Goal: Task Accomplishment & Management: Manage account settings

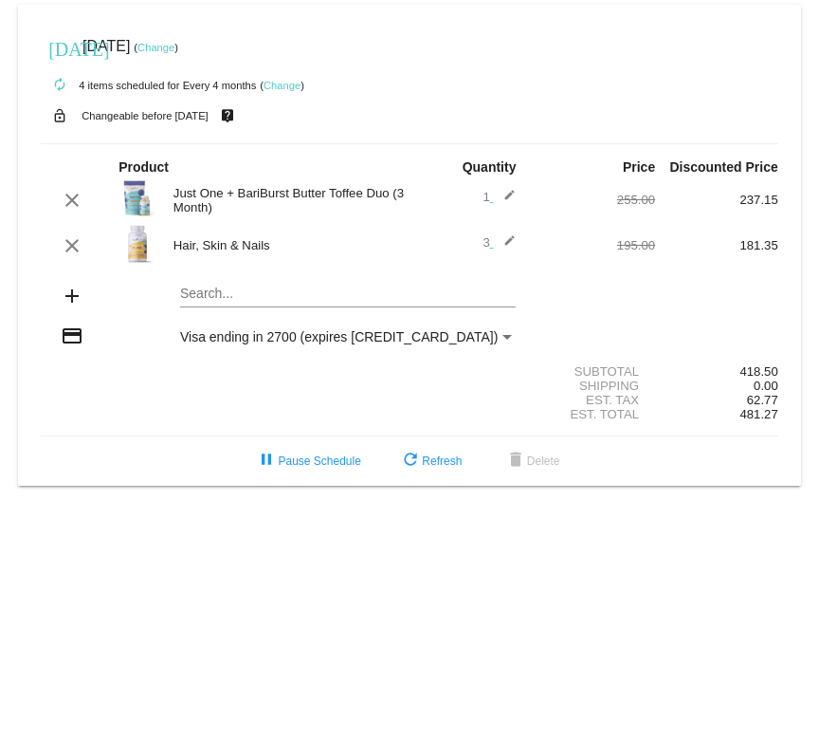
click at [174, 42] on link "Change" at bounding box center [156, 47] width 37 height 11
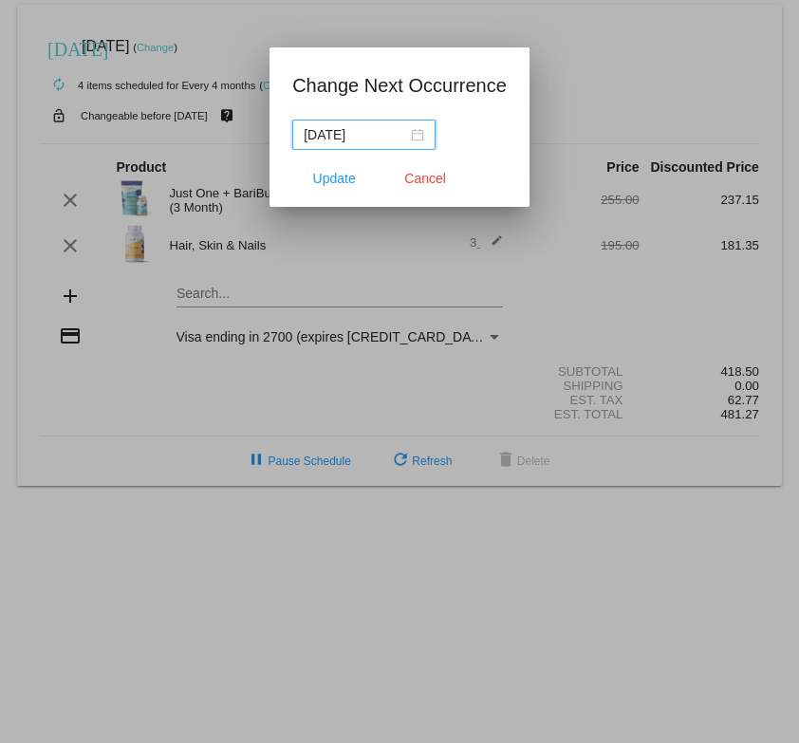
click at [315, 462] on div at bounding box center [399, 371] width 799 height 743
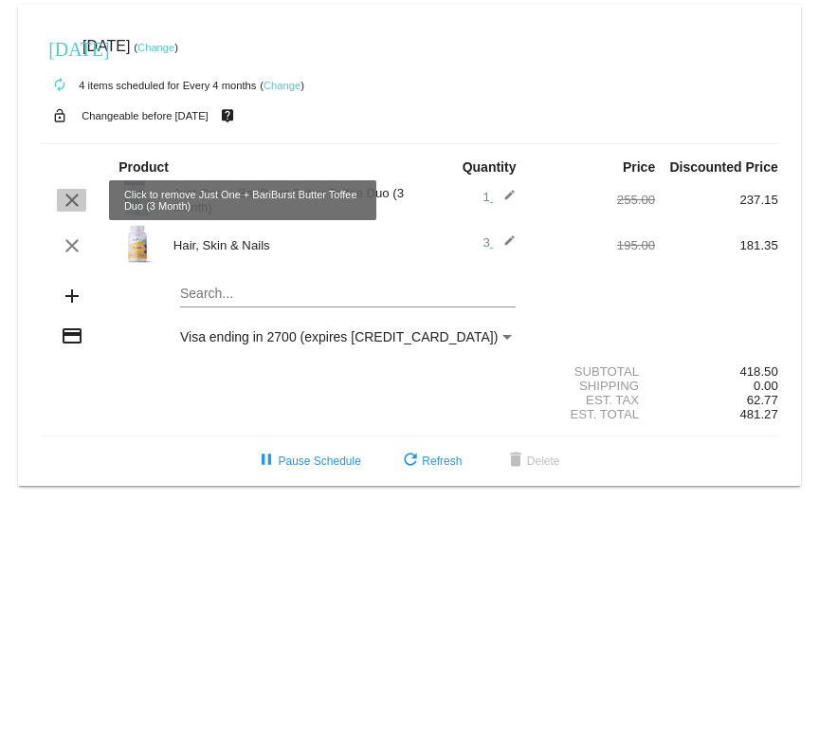
click at [71, 200] on mat-icon "clear" at bounding box center [72, 200] width 23 height 23
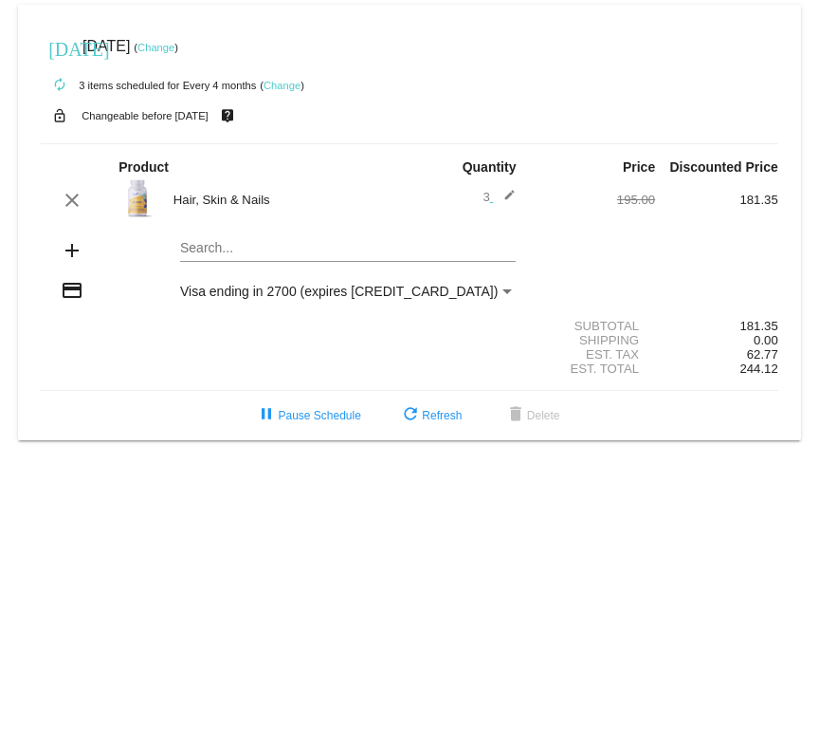
click at [207, 243] on mat-card "[DATE] [DATE] ( Change ) autorenew 3 items scheduled for Every 4 months ( Chang…" at bounding box center [409, 222] width 783 height 435
drag, startPoint x: 351, startPoint y: 253, endPoint x: 171, endPoint y: 233, distance: 181.3
click at [171, 233] on div "just one bariatric multivitamin Search..." at bounding box center [348, 252] width 369 height 54
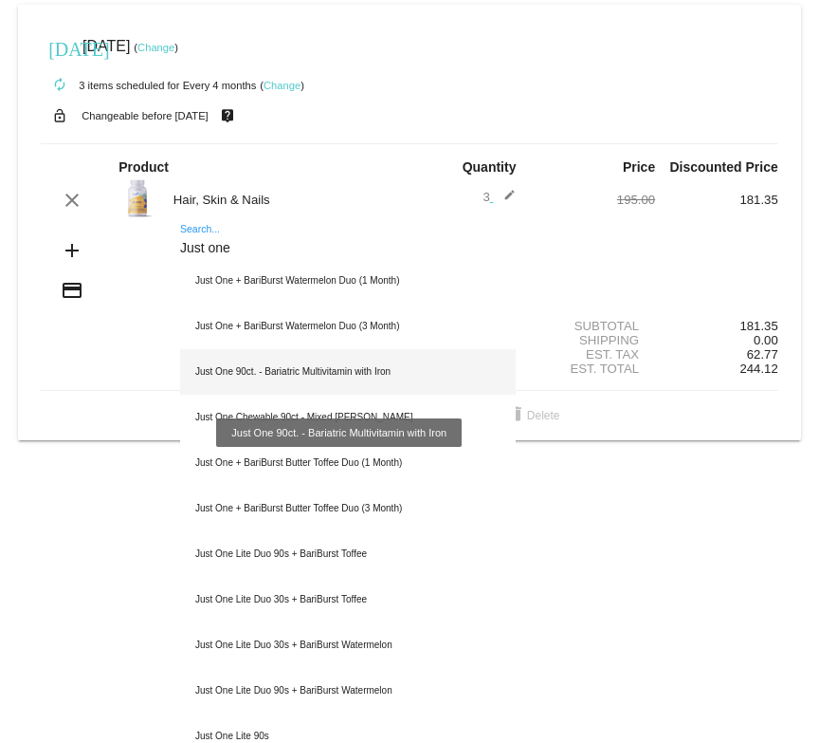
type input "Just one"
click at [316, 371] on div "Just One 90ct. - Bariatric Multivitamin with Iron" at bounding box center [348, 372] width 337 height 46
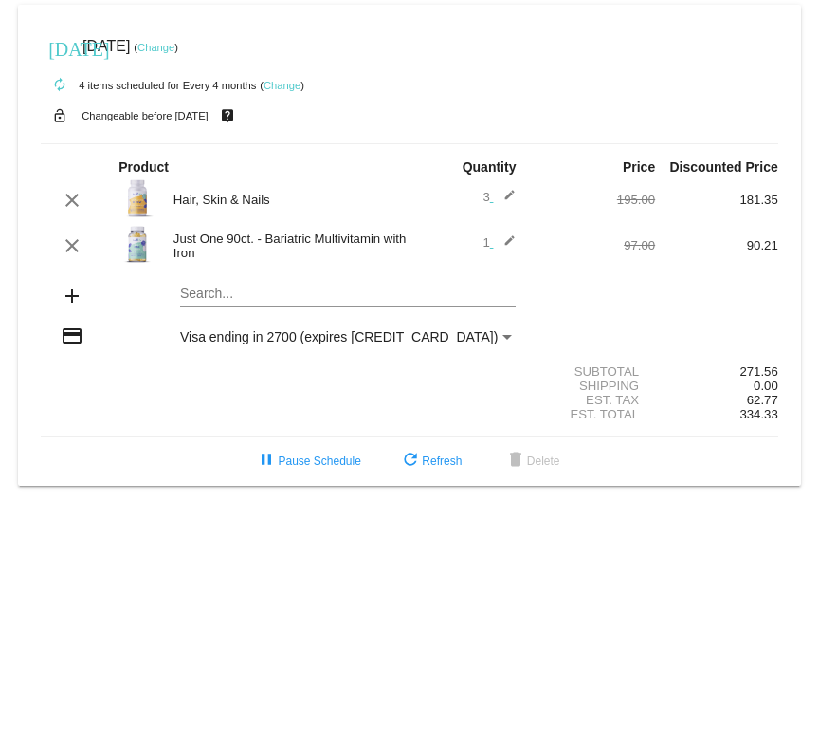
click at [174, 47] on link "Change" at bounding box center [156, 47] width 37 height 11
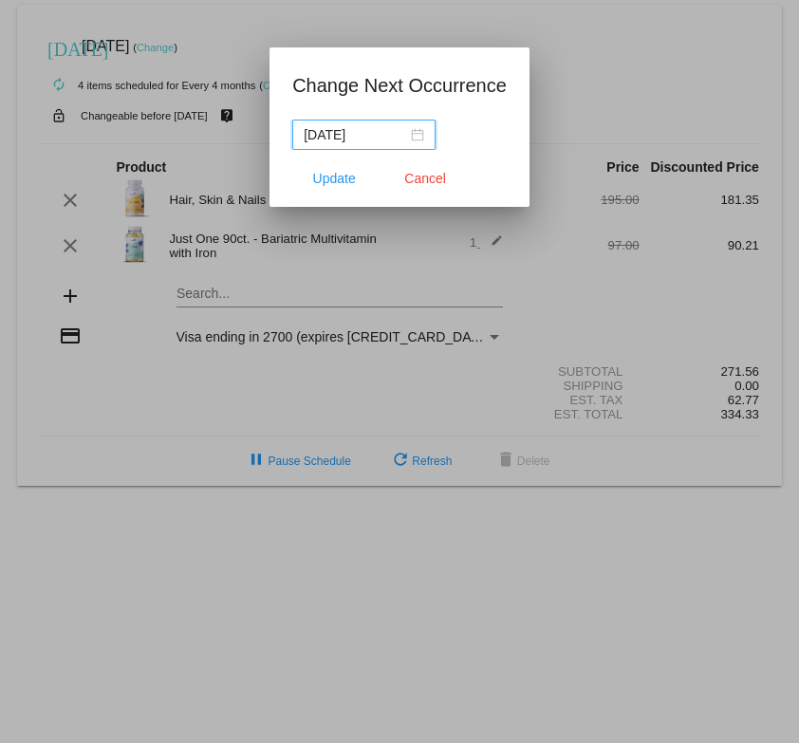
click at [420, 140] on div "2025-11-26" at bounding box center [363, 134] width 120 height 21
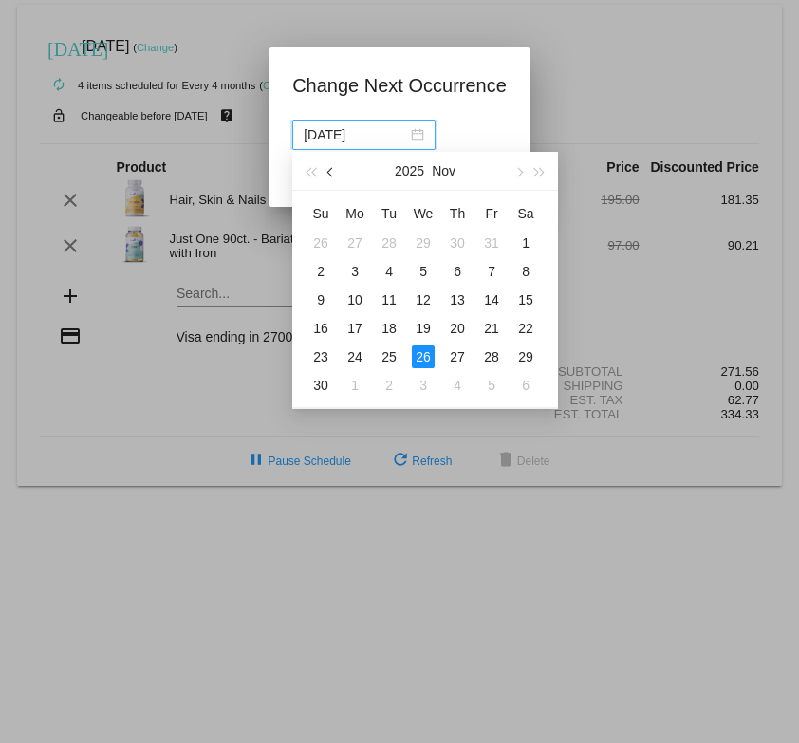
click at [328, 166] on button "button" at bounding box center [331, 171] width 21 height 38
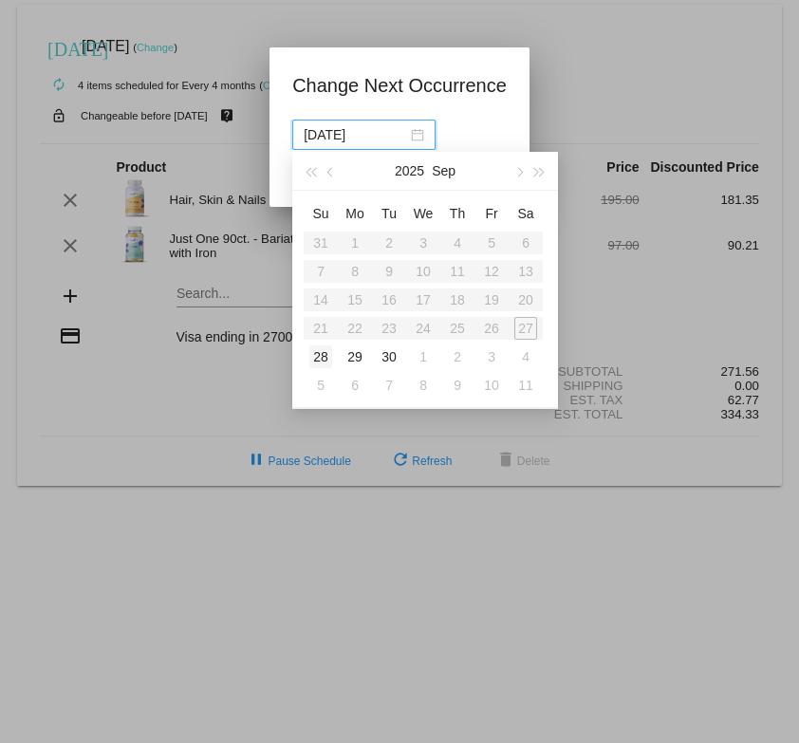
click at [319, 354] on div "28" at bounding box center [320, 356] width 23 height 23
type input "2025-09-28"
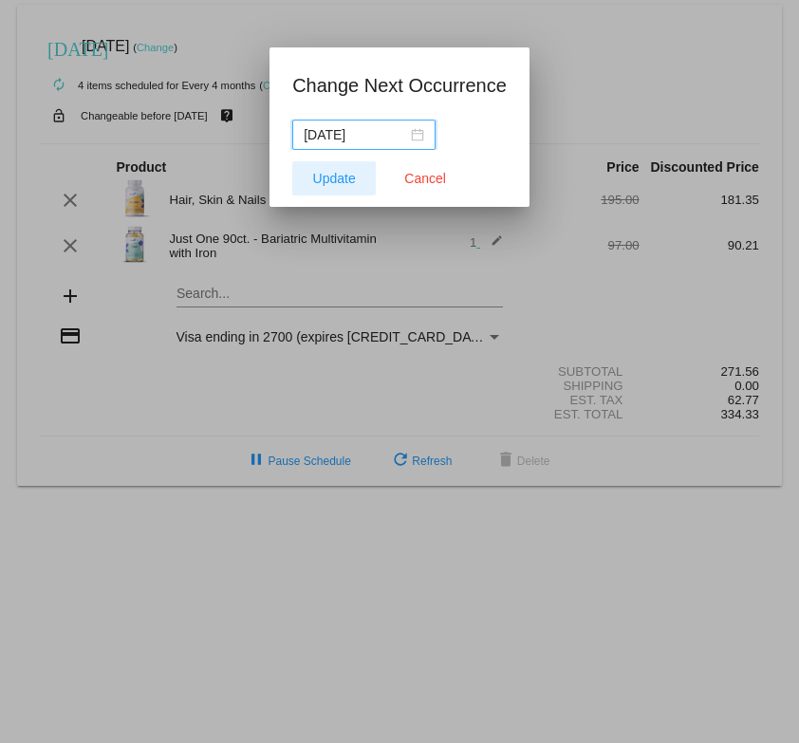
click at [327, 173] on span "Update" at bounding box center [334, 178] width 43 height 15
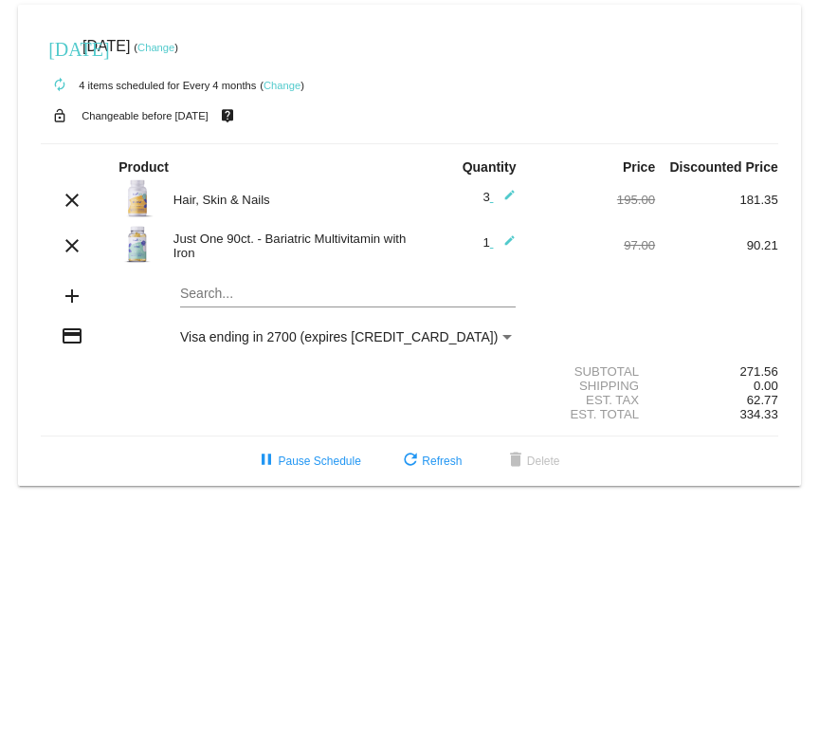
click at [174, 42] on link "Change" at bounding box center [156, 47] width 37 height 11
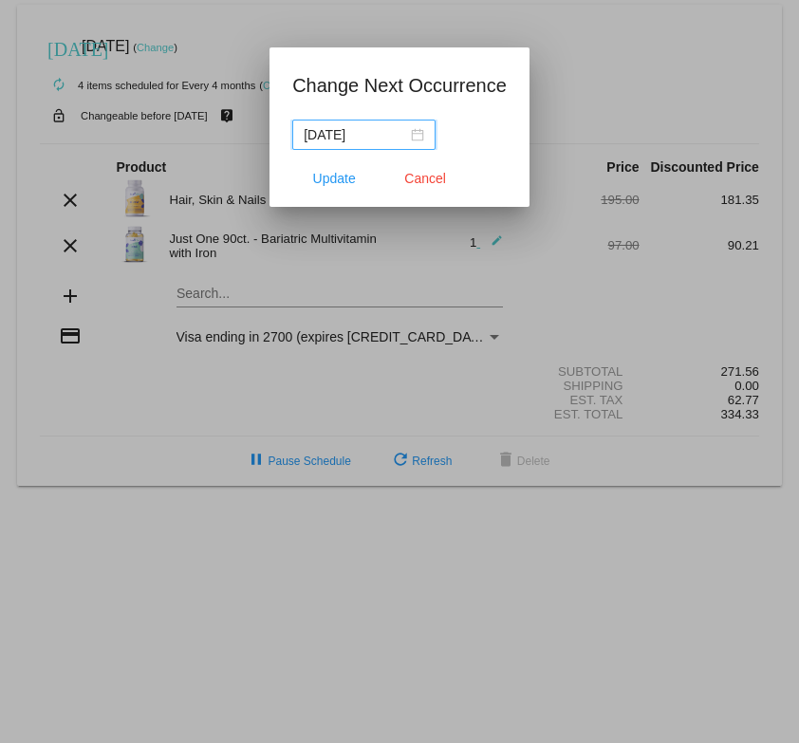
click at [413, 130] on div "2025-09-28" at bounding box center [363, 134] width 120 height 21
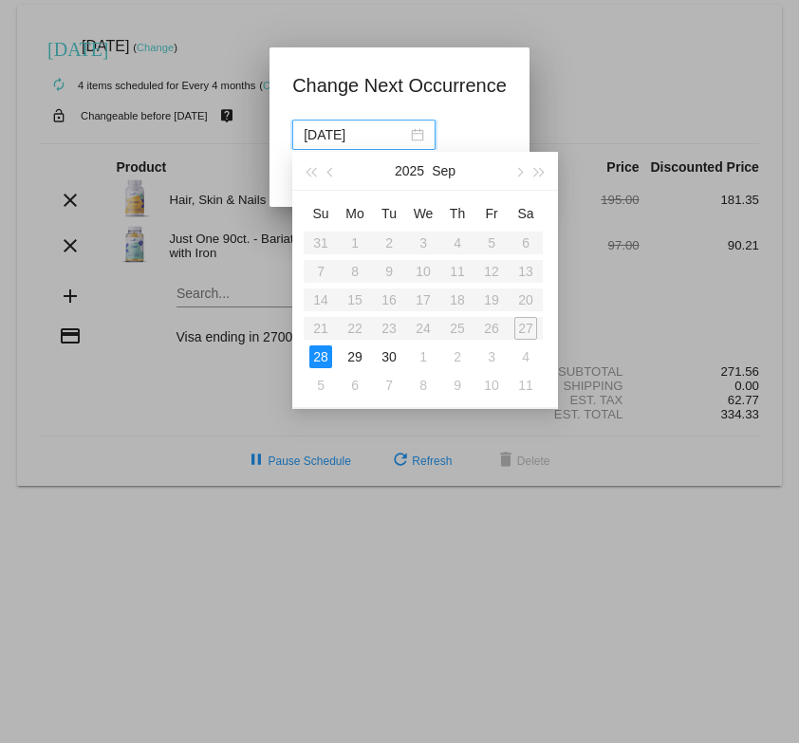
click at [525, 330] on table "Su Mo Tu We Th Fr Sa 31 1 2 3 4 5 6 7 8 9 10 11 12 13 14 15 16 17 18 19 20 21 2…" at bounding box center [422, 298] width 239 height 201
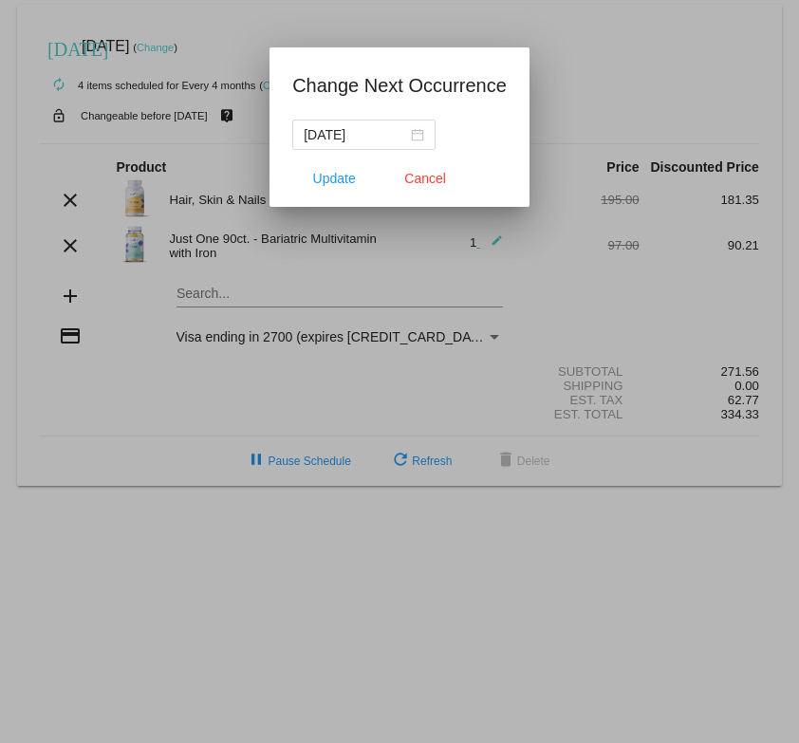
click at [576, 107] on div at bounding box center [399, 371] width 799 height 743
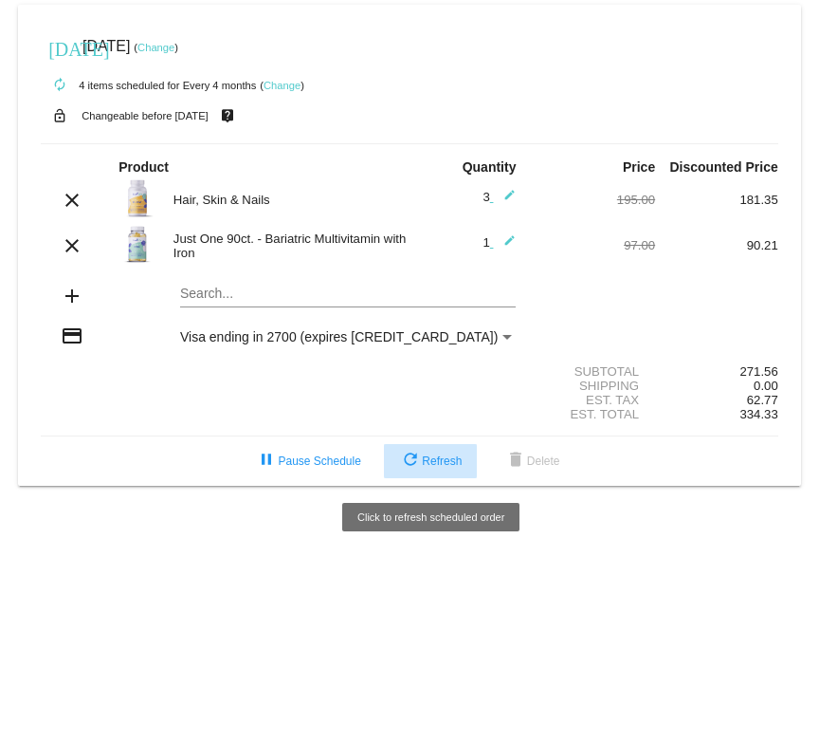
click at [434, 460] on span "refresh Refresh" at bounding box center [430, 460] width 63 height 13
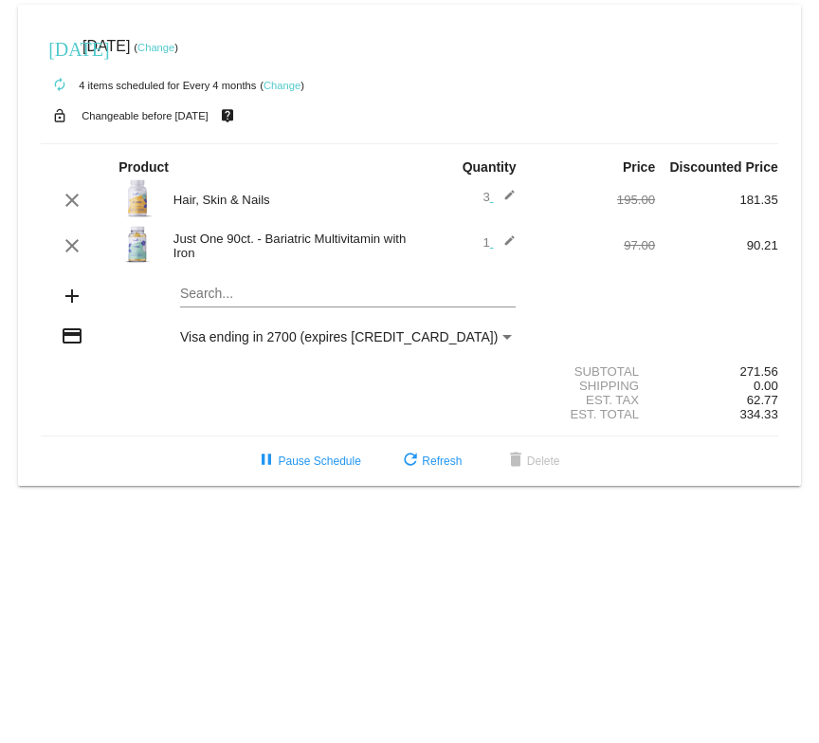
click at [122, 117] on small "Changeable before 9/28/2025" at bounding box center [145, 115] width 127 height 11
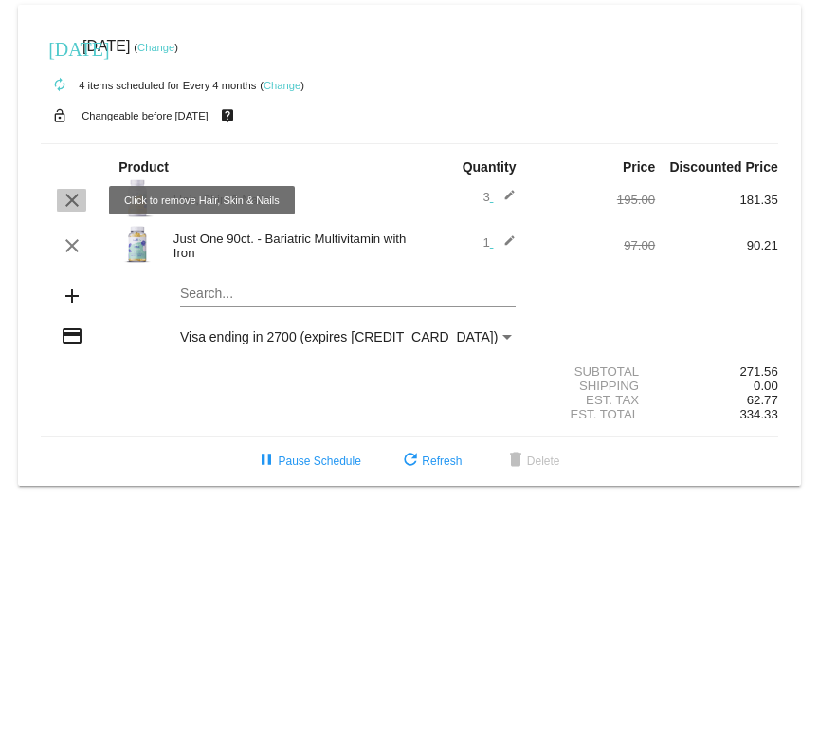
click at [66, 200] on mat-icon "clear" at bounding box center [72, 200] width 23 height 23
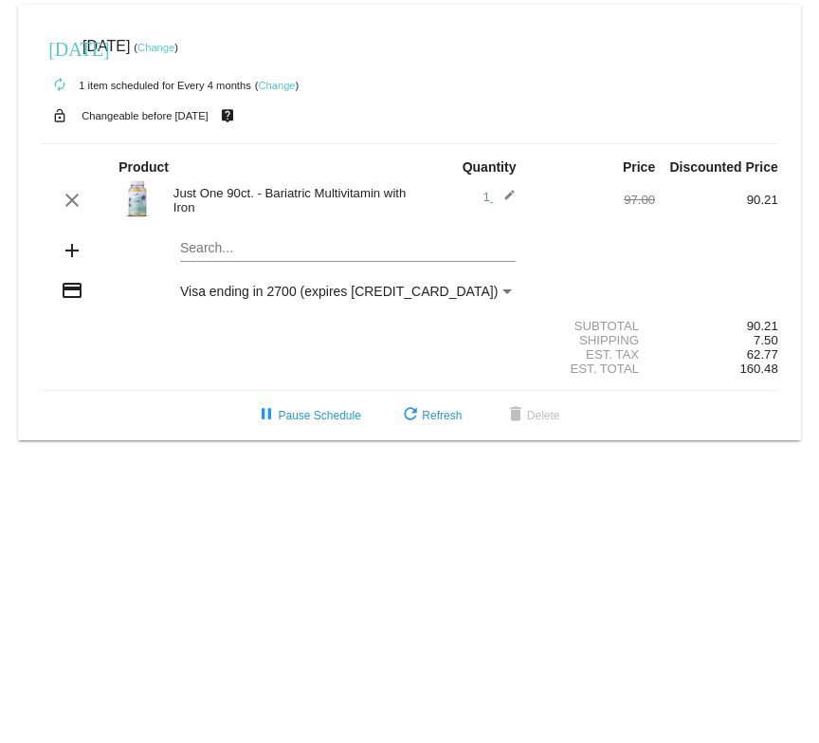
click at [506, 196] on mat-icon "edit" at bounding box center [504, 200] width 23 height 23
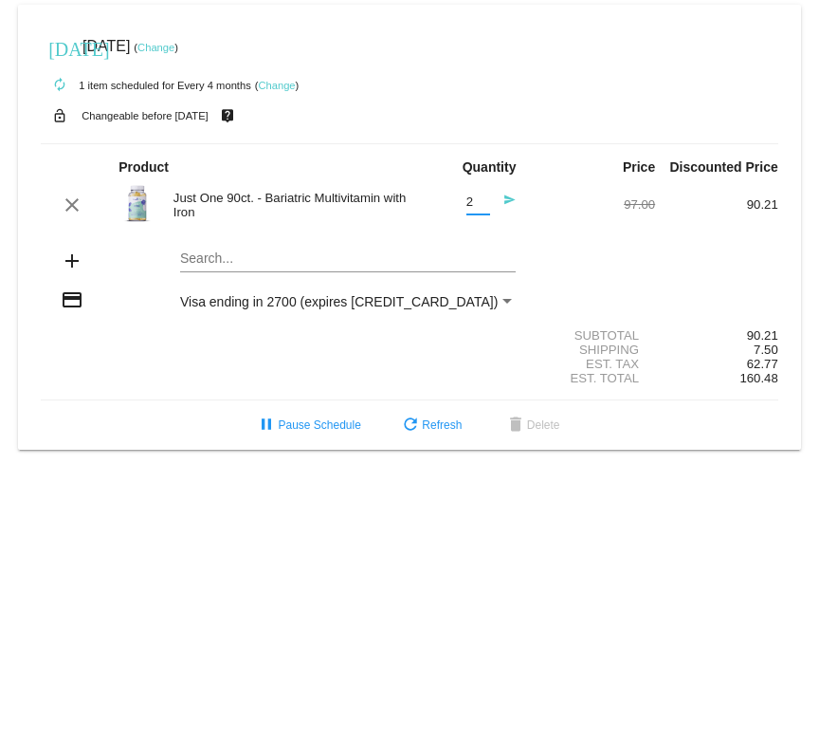
type input "2"
click at [481, 200] on input "2" at bounding box center [479, 202] width 24 height 14
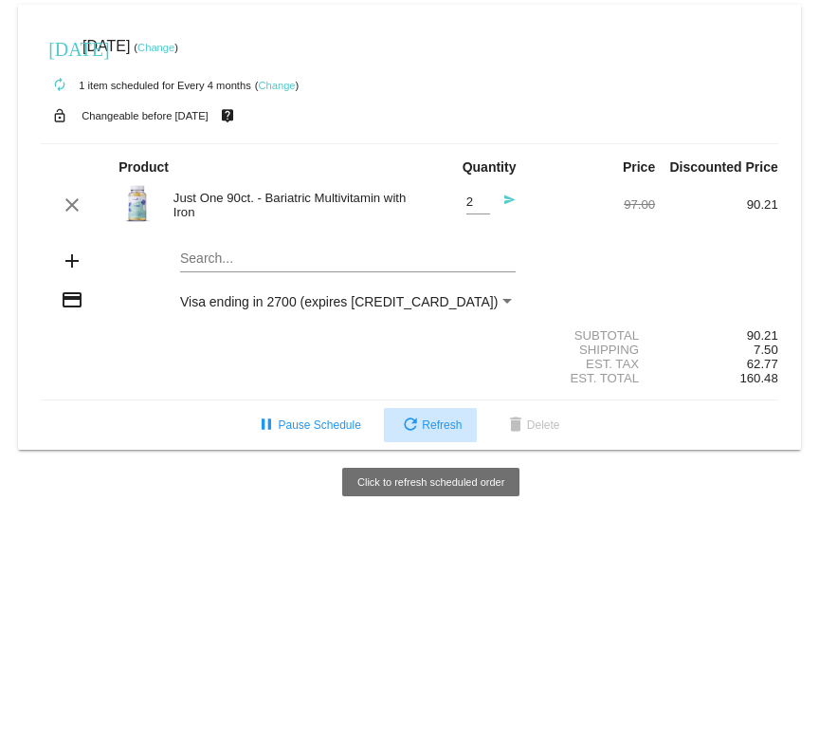
click at [432, 425] on span "refresh Refresh" at bounding box center [430, 424] width 63 height 13
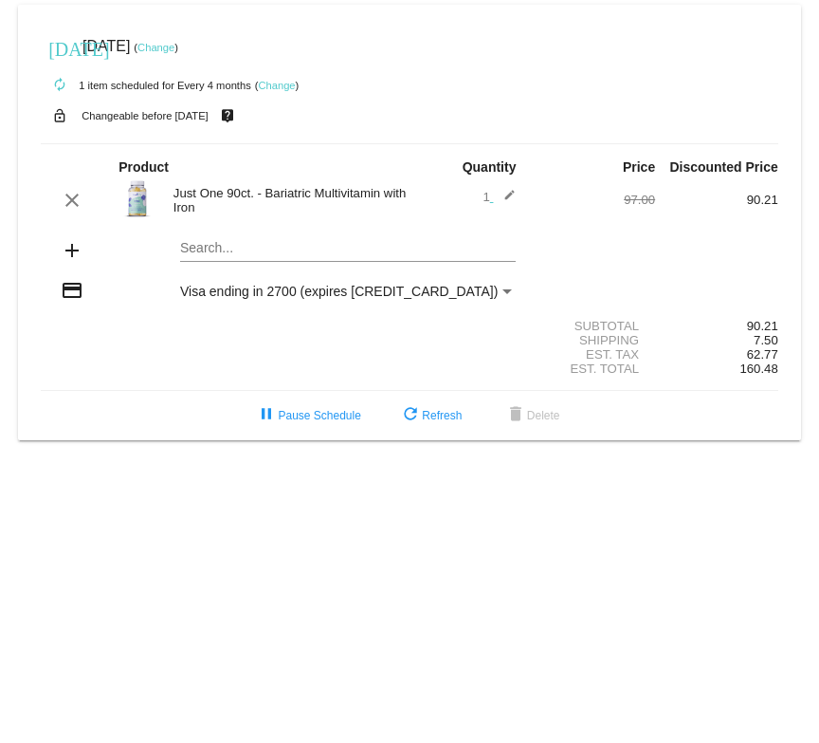
click at [408, 341] on div "Shipping 7.50" at bounding box center [410, 340] width 738 height 14
click at [508, 192] on mat-icon "edit" at bounding box center [504, 200] width 23 height 23
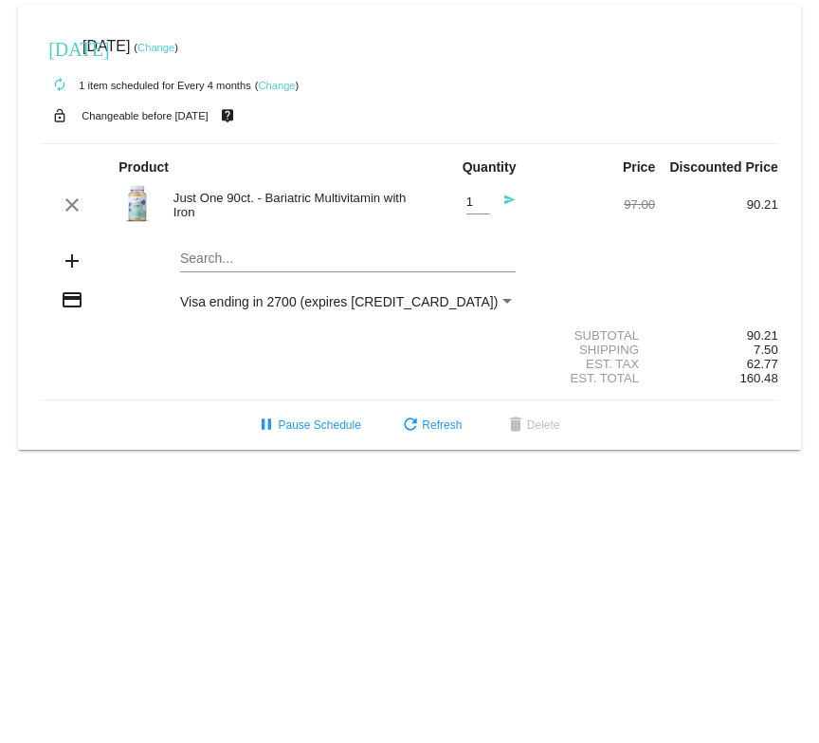
click at [481, 208] on input "1" at bounding box center [479, 202] width 24 height 14
click at [521, 209] on div "1 Quantity send" at bounding box center [471, 204] width 123 height 51
click at [705, 254] on div "add Search..." at bounding box center [410, 262] width 738 height 54
click at [174, 46] on link "Change" at bounding box center [156, 47] width 37 height 11
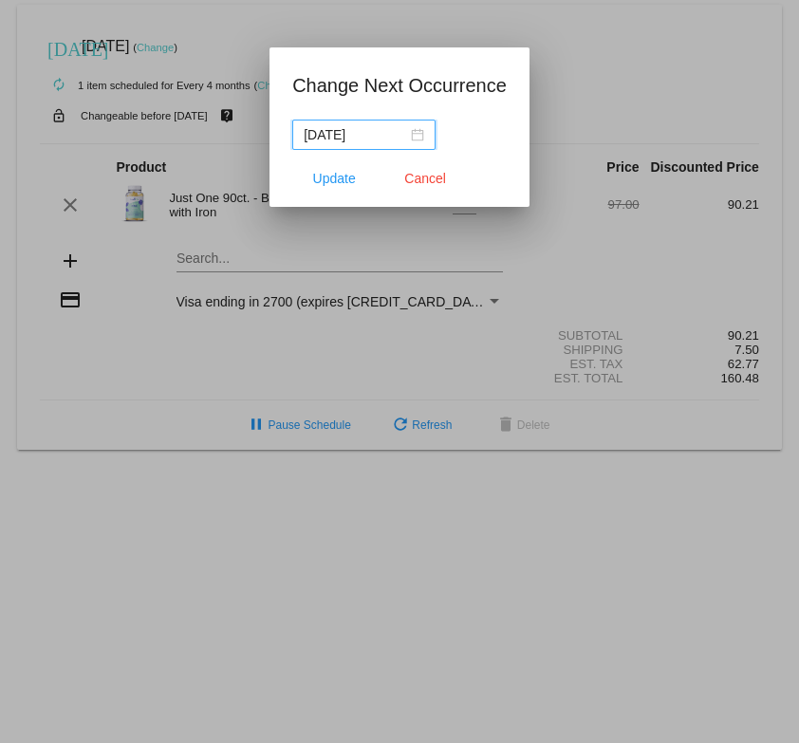
click at [418, 133] on div "2025-09-28" at bounding box center [363, 134] width 120 height 21
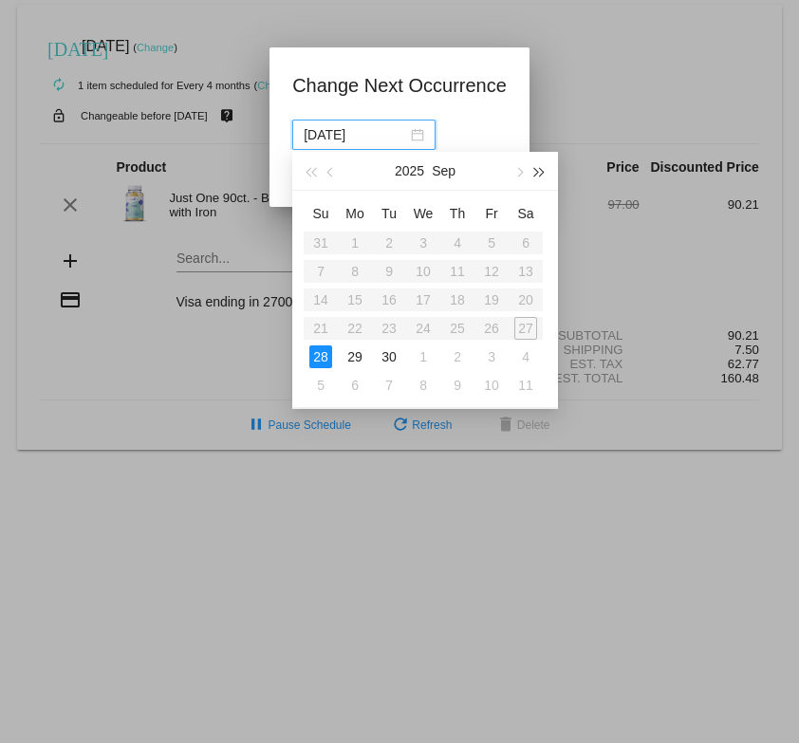
click at [539, 172] on span "button" at bounding box center [539, 171] width 9 height 9
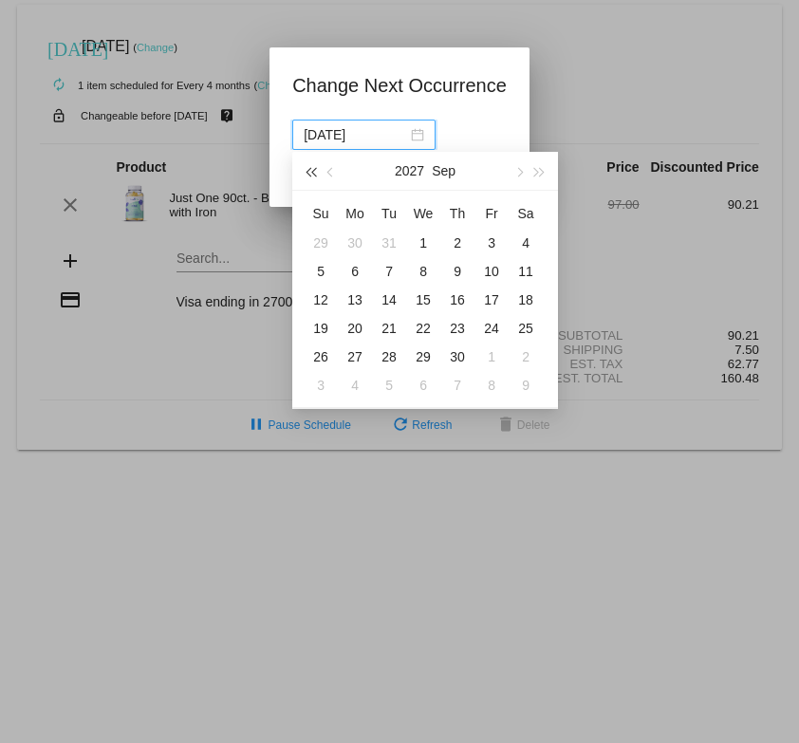
click at [310, 167] on span "button" at bounding box center [309, 171] width 9 height 9
click at [515, 171] on span "button" at bounding box center [517, 171] width 9 height 9
click at [464, 265] on div "10" at bounding box center [457, 271] width 23 height 23
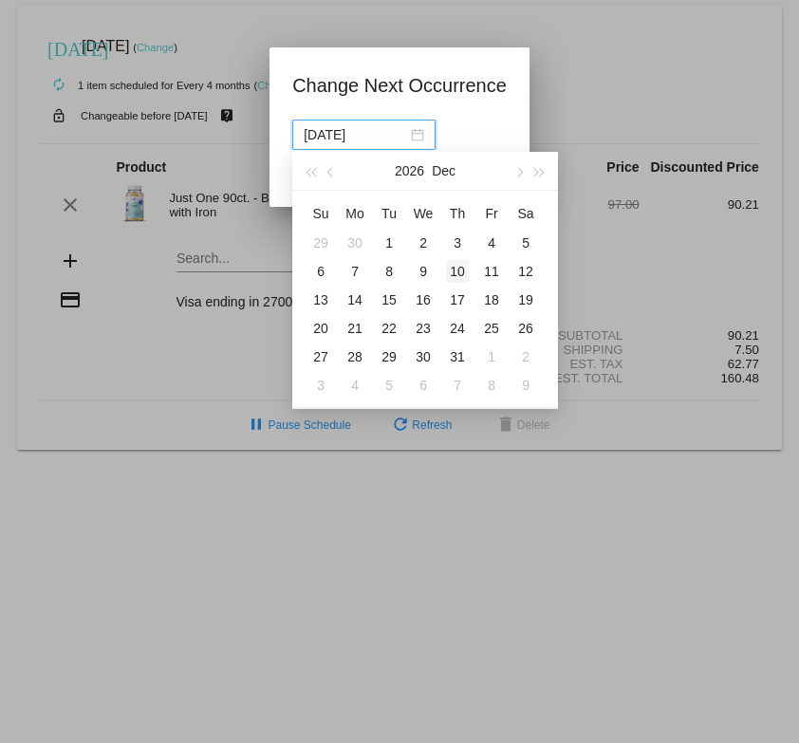
type input "2026-12-10"
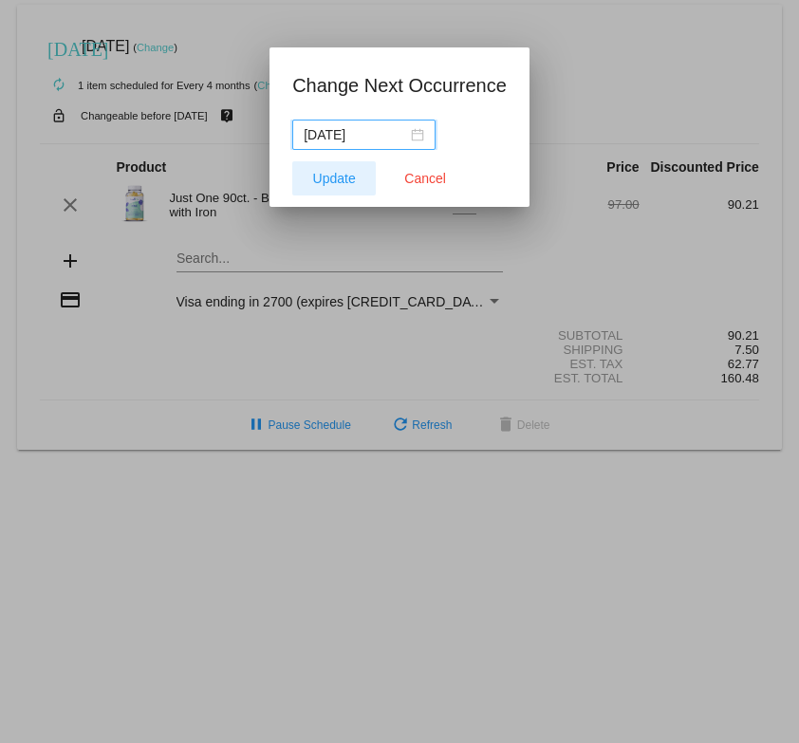
click at [318, 174] on span "Update" at bounding box center [334, 178] width 43 height 15
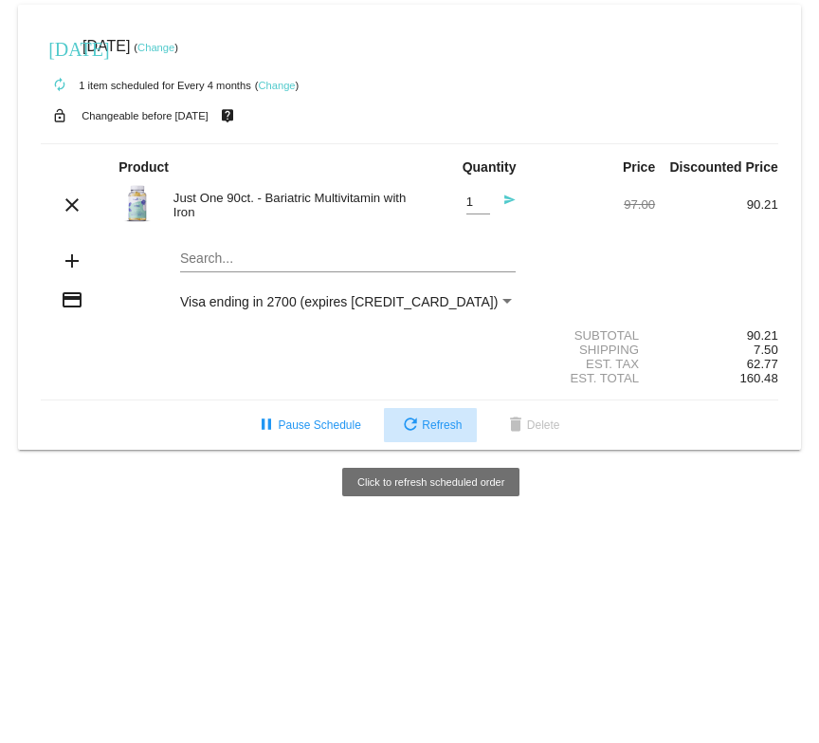
click at [434, 422] on span "refresh Refresh" at bounding box center [430, 424] width 63 height 13
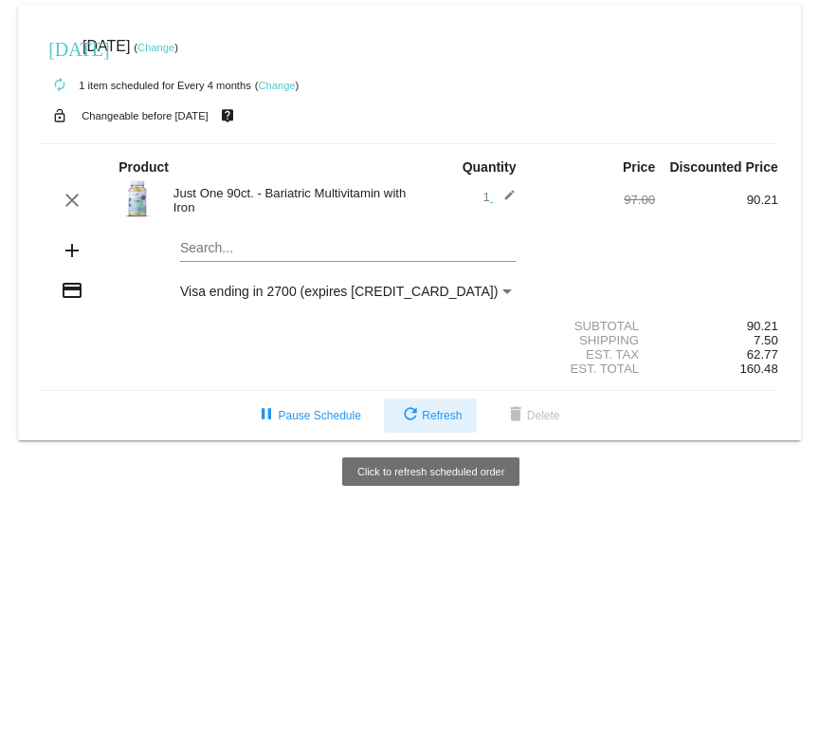
click at [434, 422] on span "refresh Refresh" at bounding box center [430, 415] width 63 height 13
click at [434, 416] on span "refresh Refresh" at bounding box center [430, 415] width 63 height 13
click at [448, 413] on span "refresh Refresh" at bounding box center [430, 415] width 63 height 13
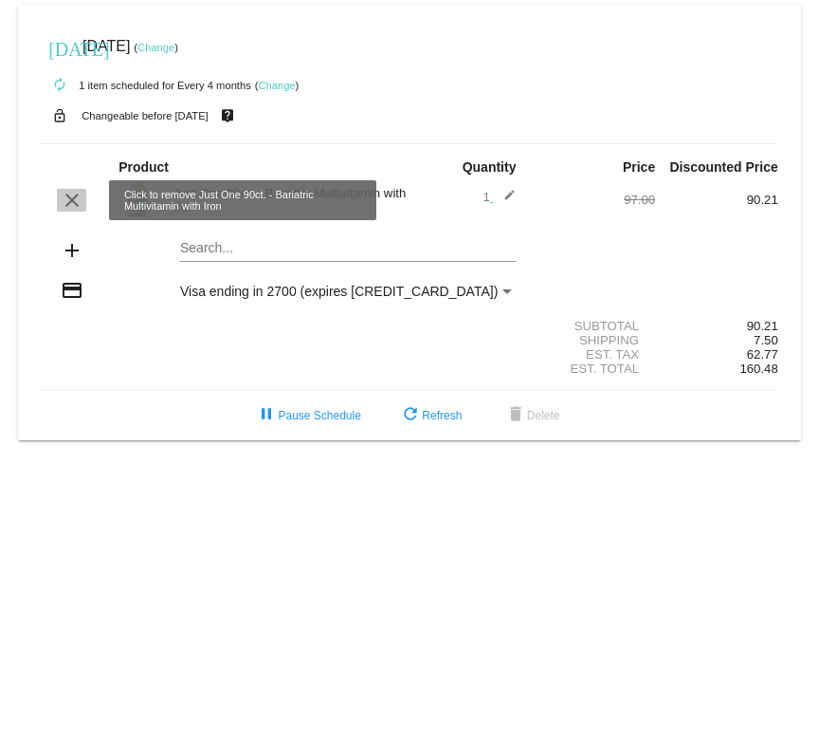
click at [75, 198] on mat-icon "clear" at bounding box center [72, 200] width 23 height 23
